Goal: Use online tool/utility: Utilize a website feature to perform a specific function

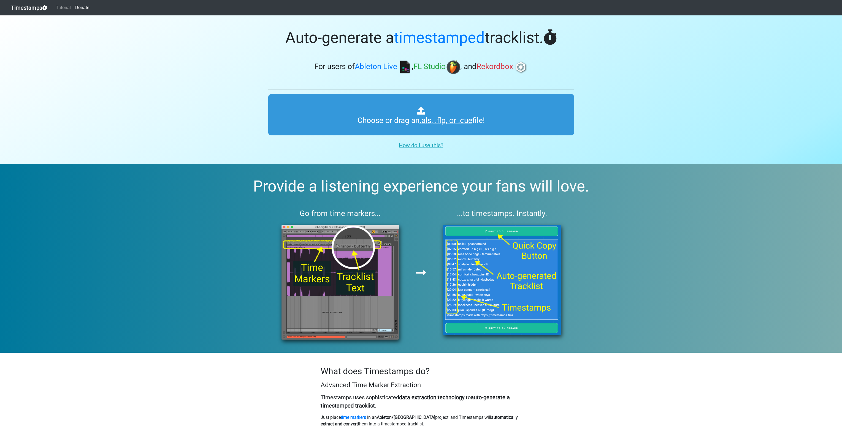
click at [493, 67] on span "Rekordbox" at bounding box center [495, 66] width 37 height 9
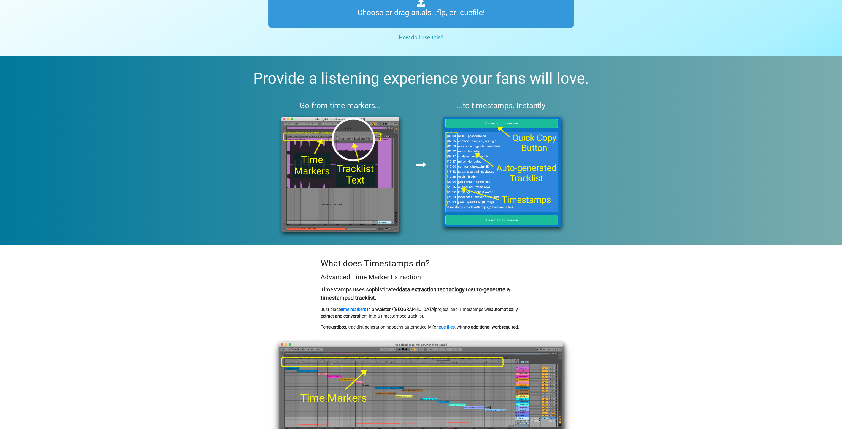
scroll to position [110, 0]
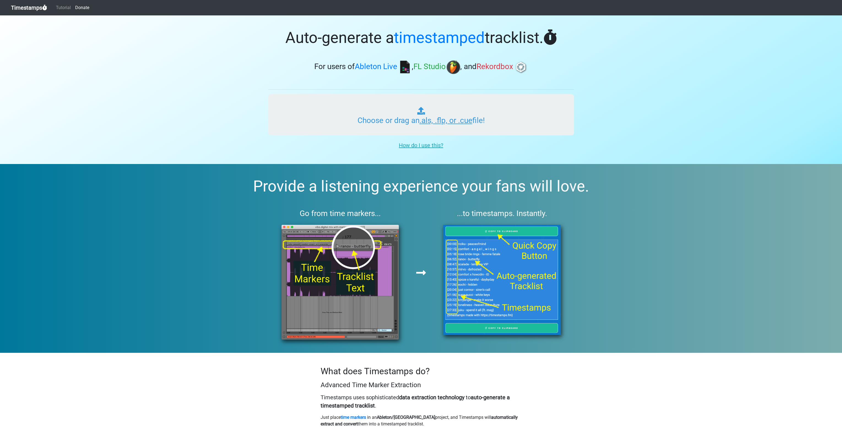
click at [397, 117] on input "Choose or drag an .als, .flp, or .cue file!" at bounding box center [421, 114] width 306 height 41
type input "C:\fakepath\01 Groovy Mix.cue"
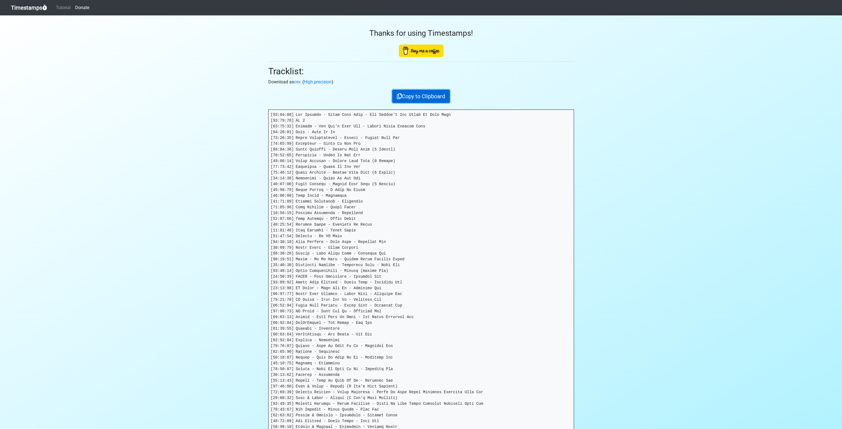
click at [402, 100] on button "Copy to Clipboard" at bounding box center [421, 96] width 58 height 13
click at [726, 256] on section "Thanks for using Timestamps! Tracklist: Download as csv . ( High precision ) Co…" at bounding box center [421, 297] width 842 height 565
